Goal: Information Seeking & Learning: Learn about a topic

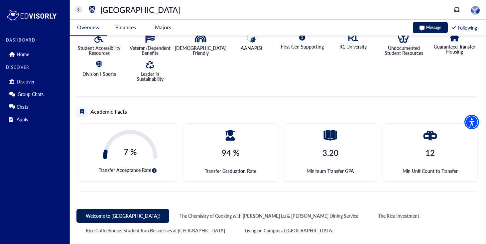
scroll to position [165, 0]
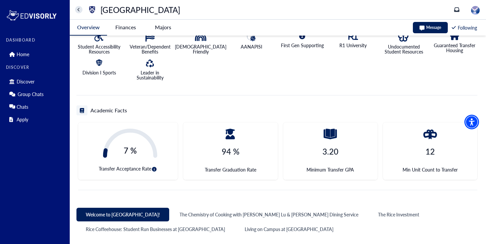
click at [192, 184] on div "7 % Transfer Acceptance Rate 94 % Transfer Graduation Rate 3.20 Minimum Transfe…" at bounding box center [278, 153] width 400 height 73
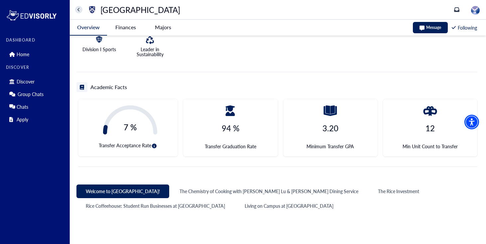
scroll to position [201, 0]
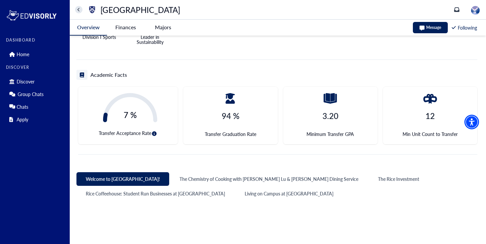
click at [147, 138] on div "7 % Transfer Acceptance Rate" at bounding box center [128, 116] width 100 height 58
click at [154, 133] on icon "circle-info" at bounding box center [154, 133] width 5 height 5
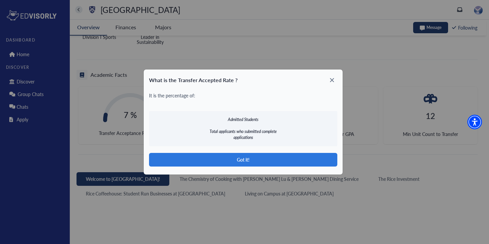
click at [213, 159] on button "Got it!" at bounding box center [243, 160] width 188 height 14
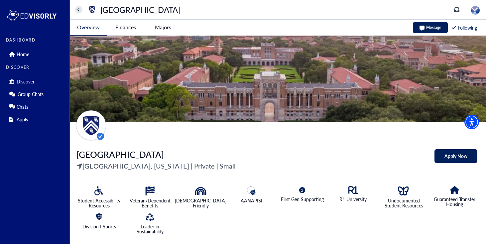
scroll to position [0, 0]
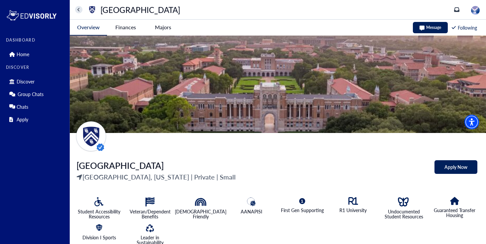
click at [165, 26] on -tag "Majors" at bounding box center [162, 27] width 37 height 15
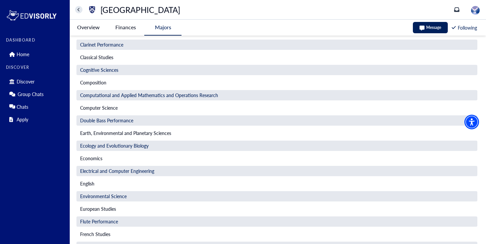
scroll to position [246, 0]
